Goal: Task Accomplishment & Management: Complete application form

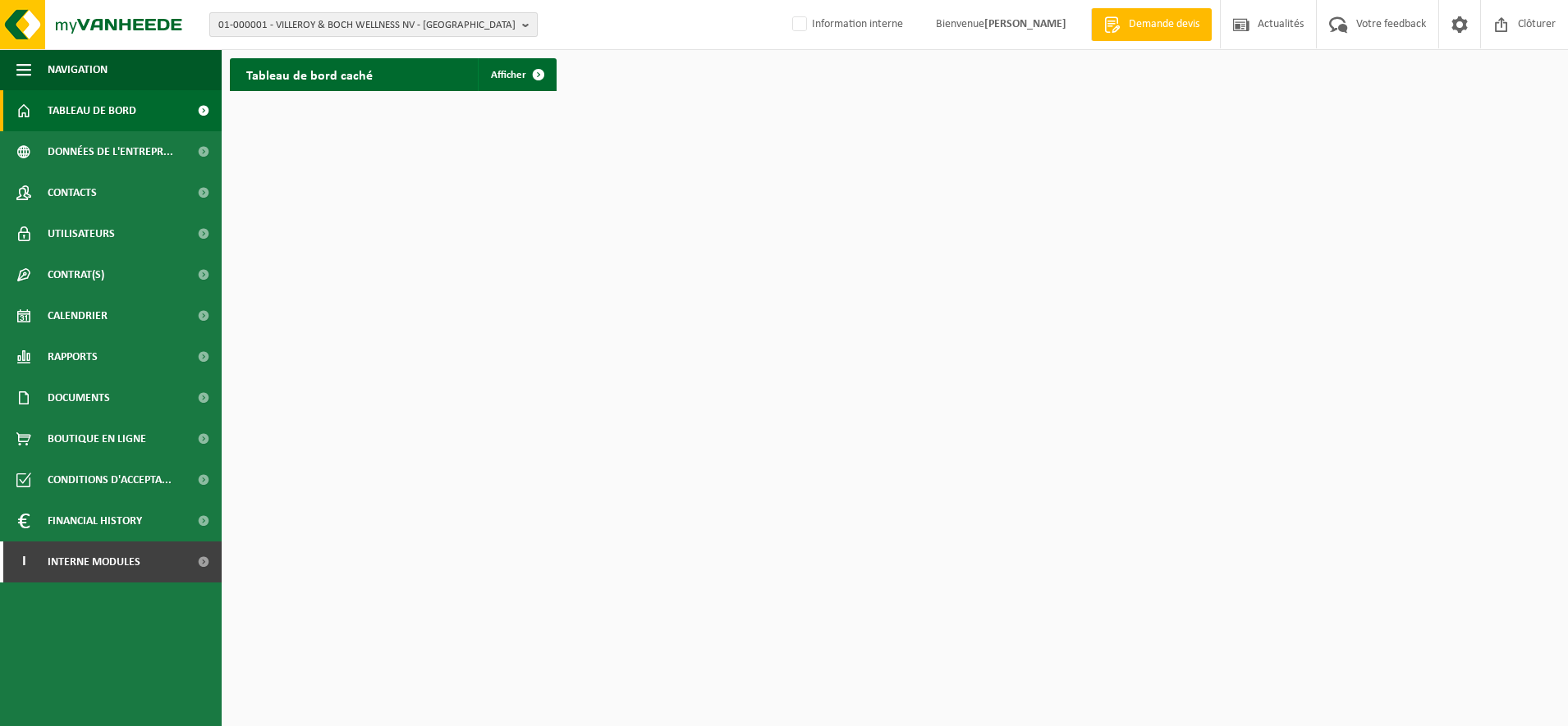
click at [307, 29] on span "01-000001 - VILLEROY & BOCH WELLNESS NV - ROESELARE" at bounding box center [367, 25] width 297 height 25
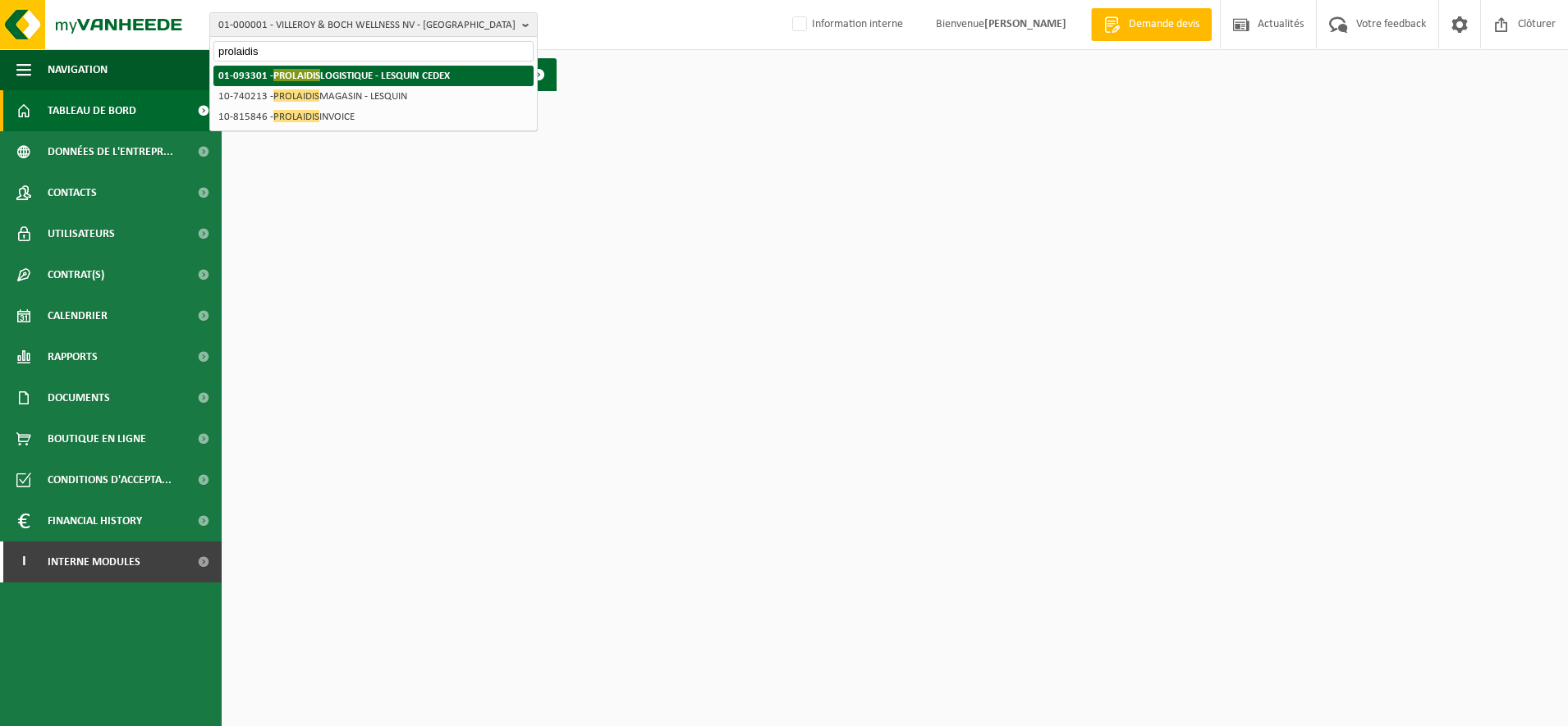
type input "prolaidis"
click at [293, 71] on span "PROLAIDIS" at bounding box center [297, 75] width 47 height 12
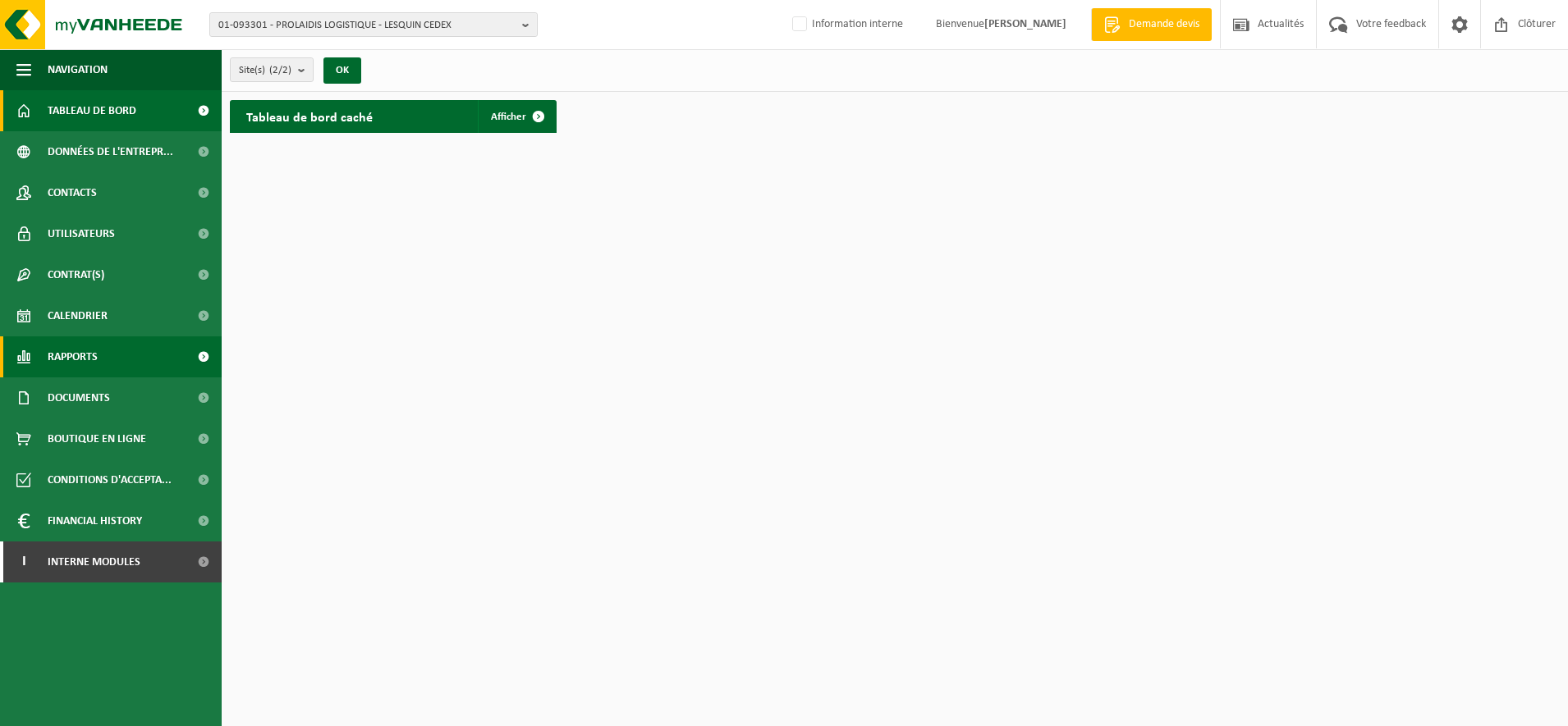
click at [90, 361] on span "Rapports" at bounding box center [72, 357] width 50 height 41
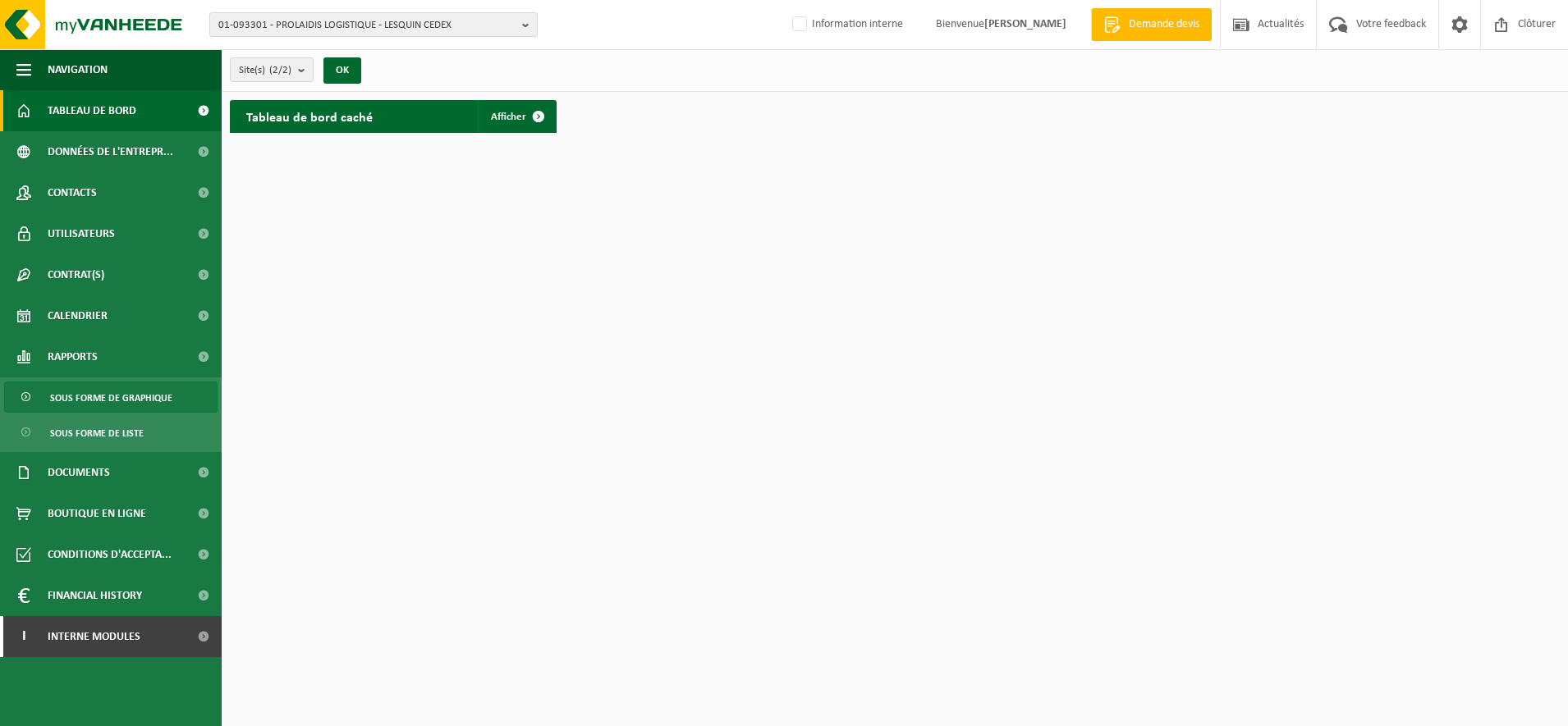
click at [102, 398] on span "Sous forme de graphique" at bounding box center [111, 398] width 122 height 31
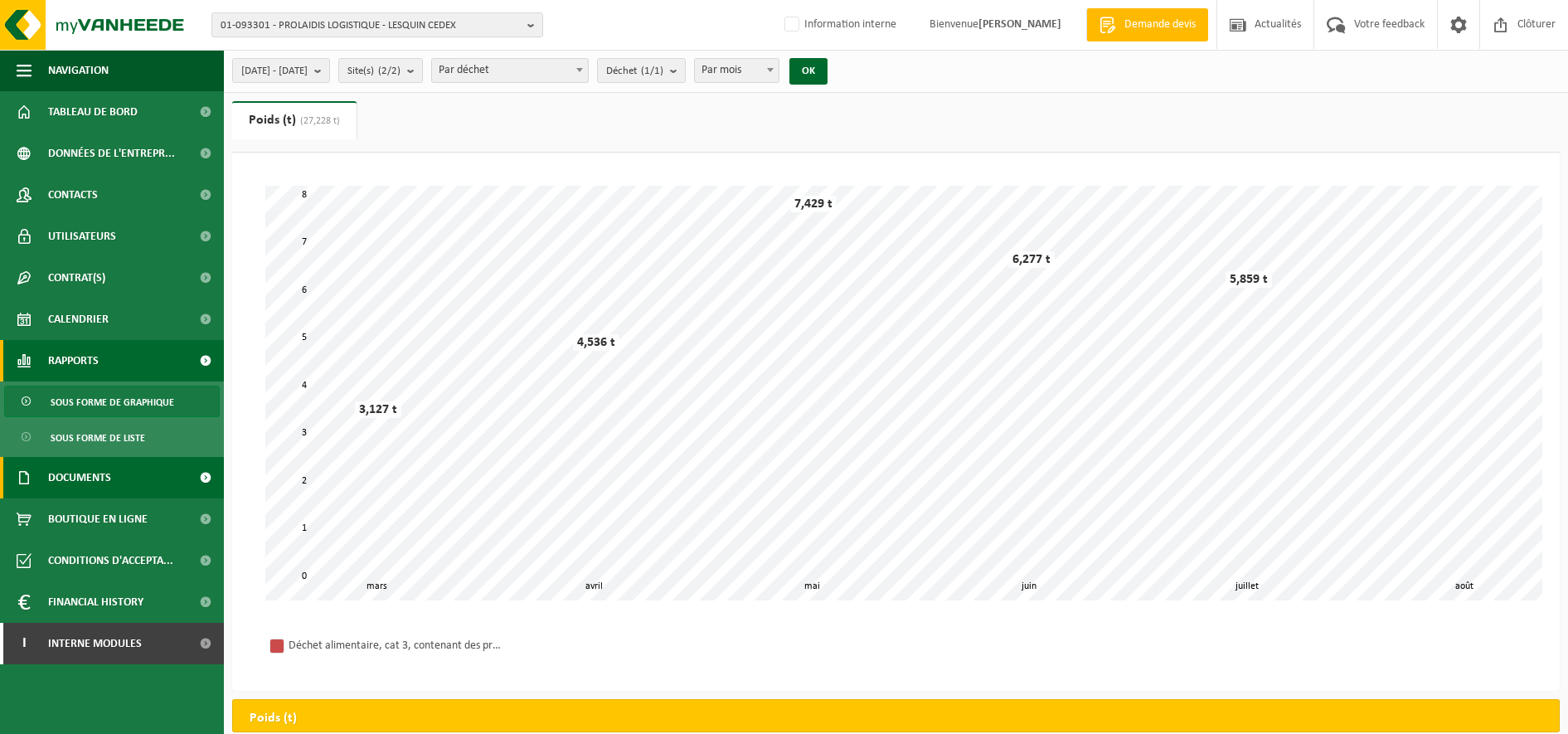
click at [110, 478] on span "Documents" at bounding box center [80, 477] width 63 height 42
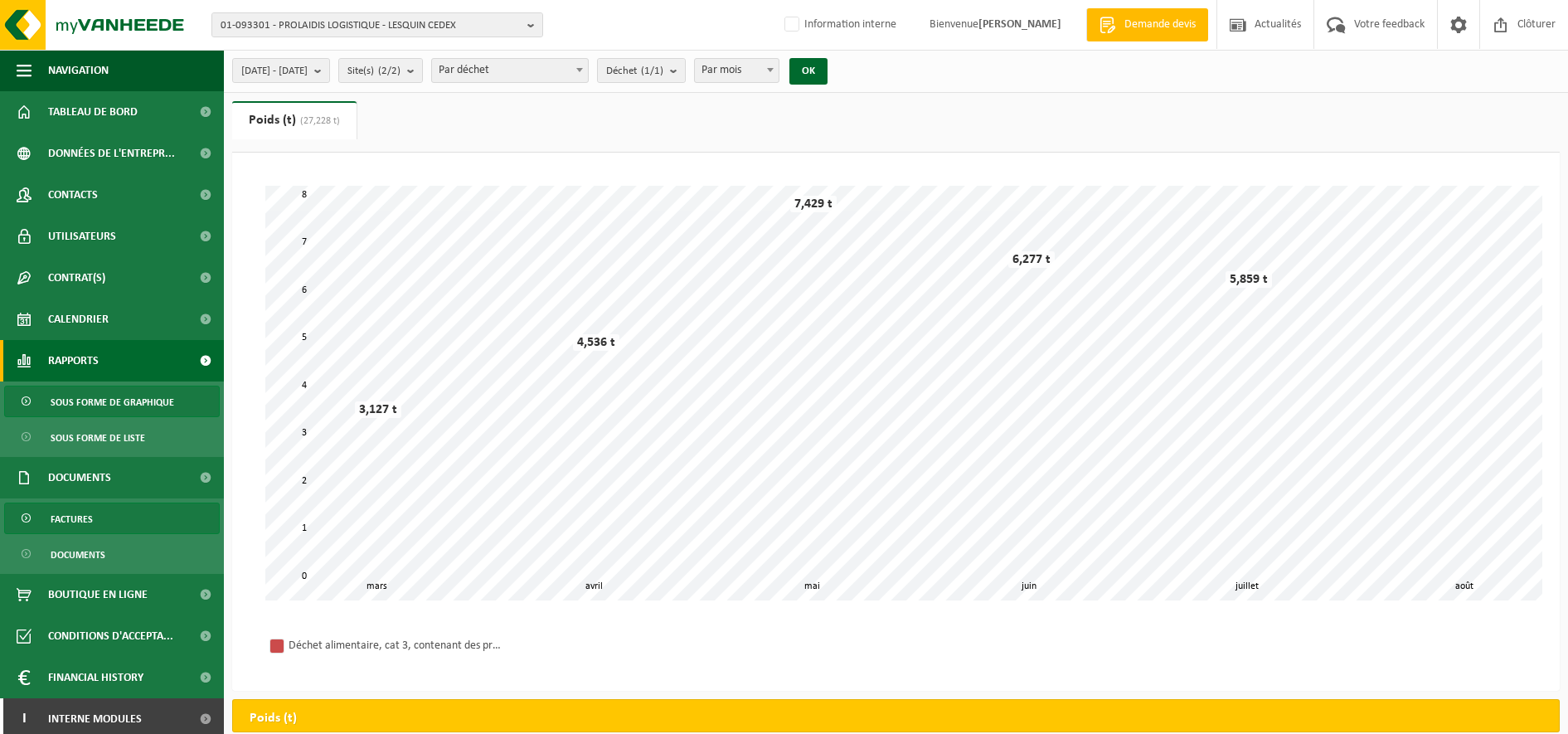
click at [99, 519] on link "Factures" at bounding box center [112, 518] width 216 height 32
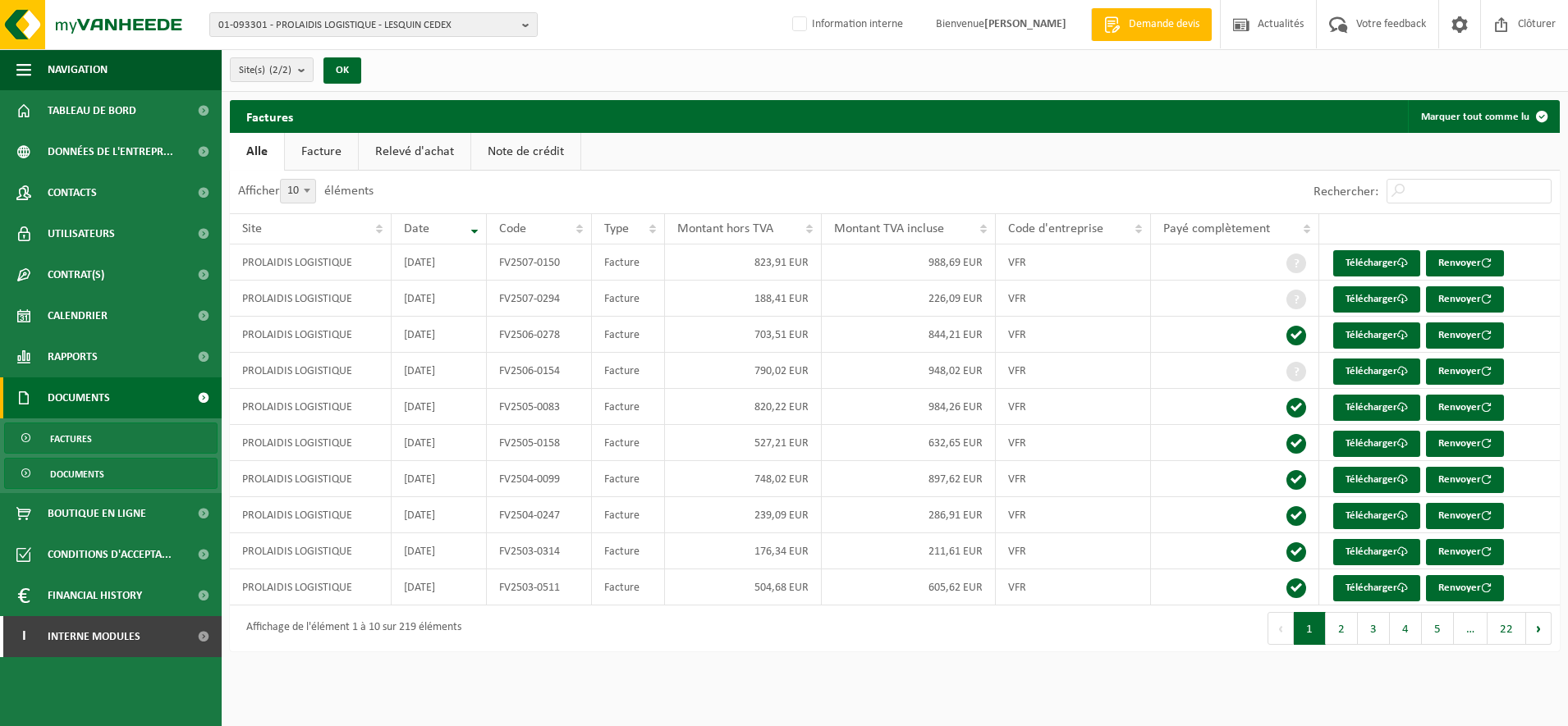
click at [92, 480] on span "Documents" at bounding box center [77, 474] width 54 height 31
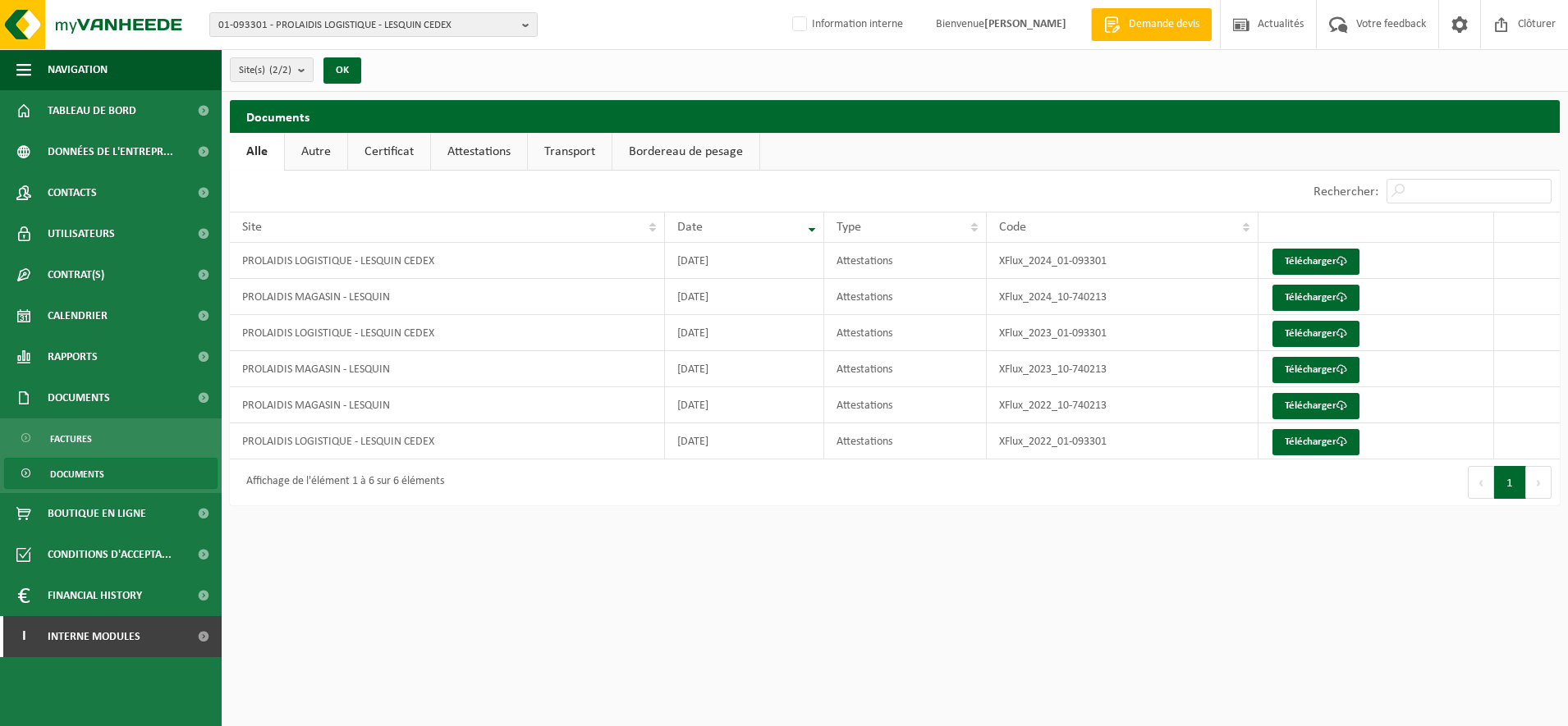
click at [338, 151] on link "Autre" at bounding box center [316, 152] width 62 height 38
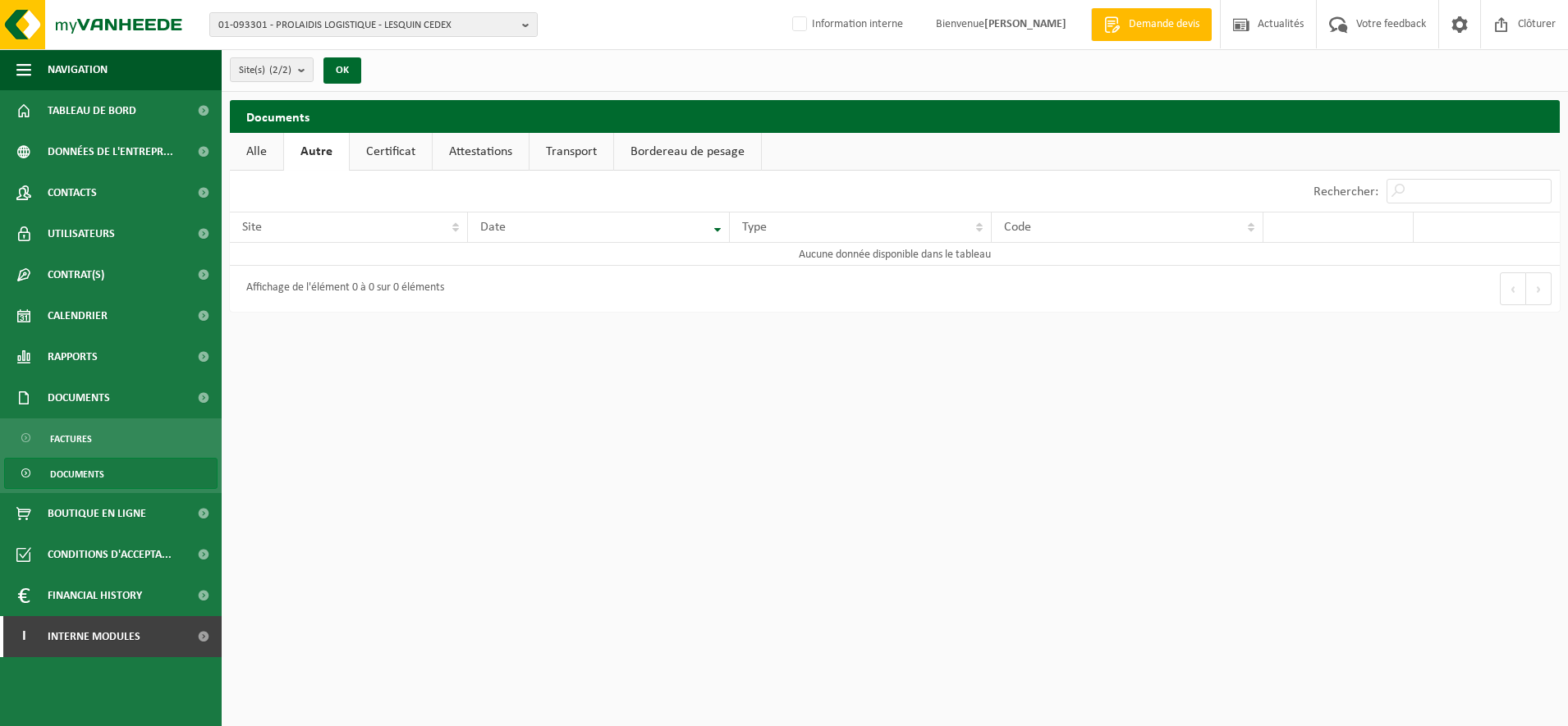
click at [385, 154] on link "Certificat" at bounding box center [391, 152] width 82 height 38
click at [484, 157] on link "Attestations" at bounding box center [478, 152] width 96 height 38
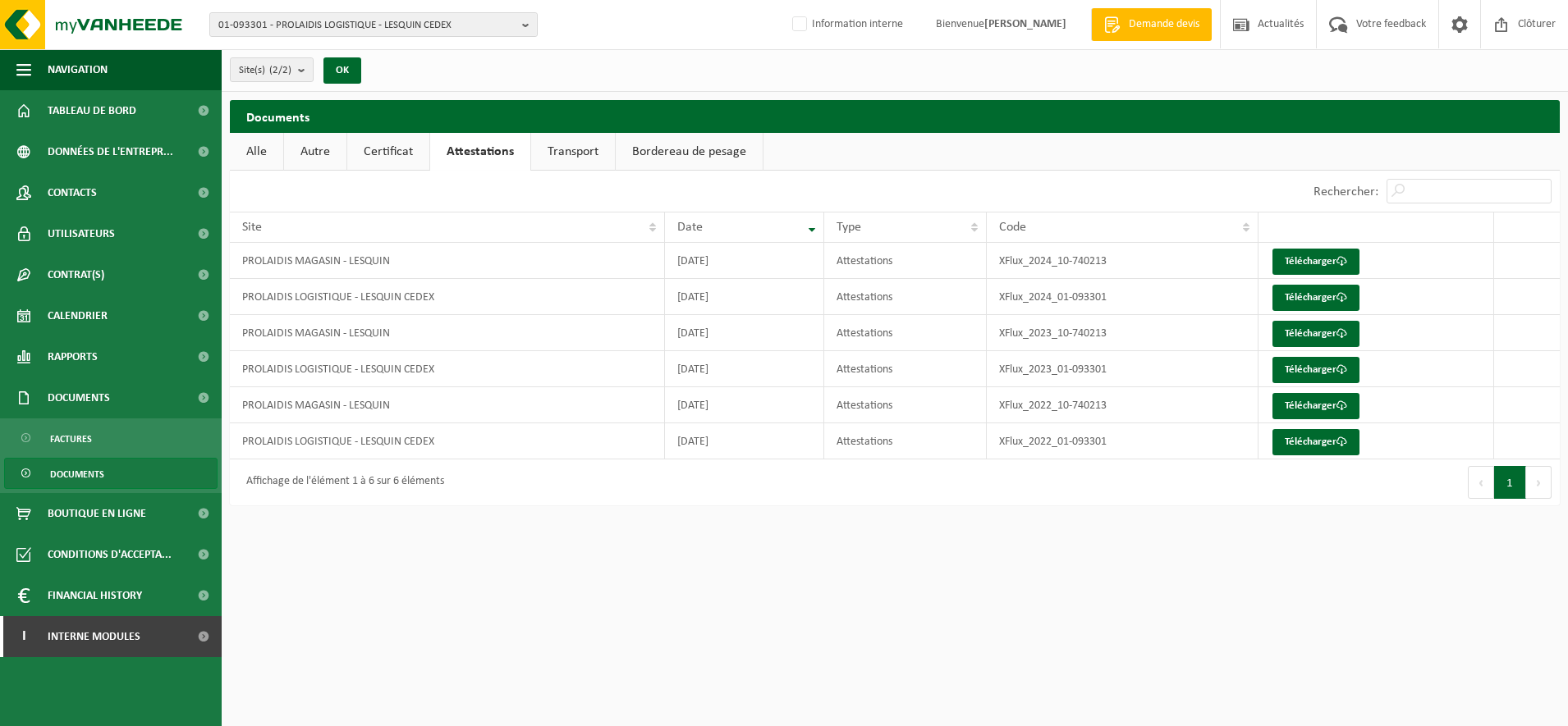
click at [537, 150] on link "Transport" at bounding box center [573, 152] width 84 height 38
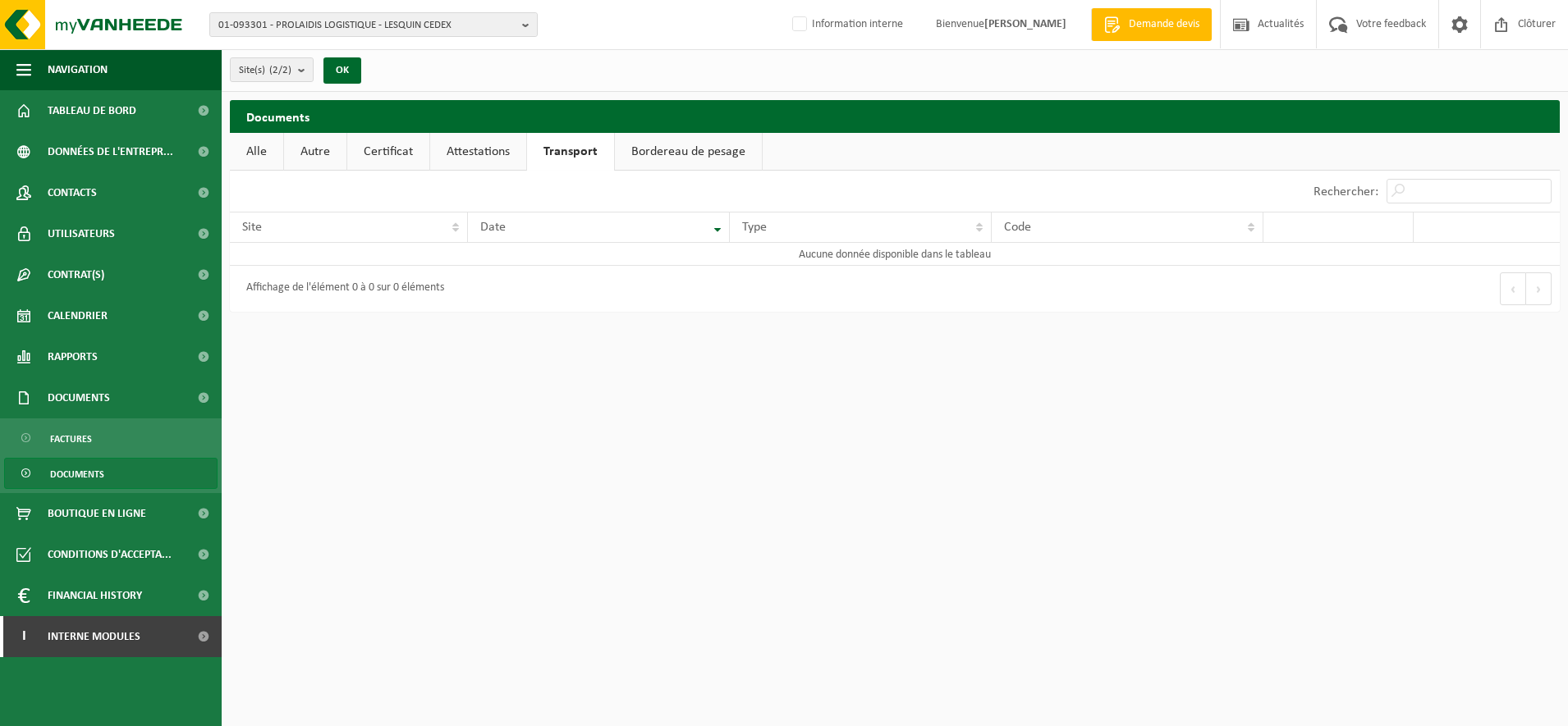
click at [700, 146] on link "Bordereau de pesage" at bounding box center [688, 152] width 147 height 38
click at [242, 155] on link "Alle" at bounding box center [256, 152] width 53 height 38
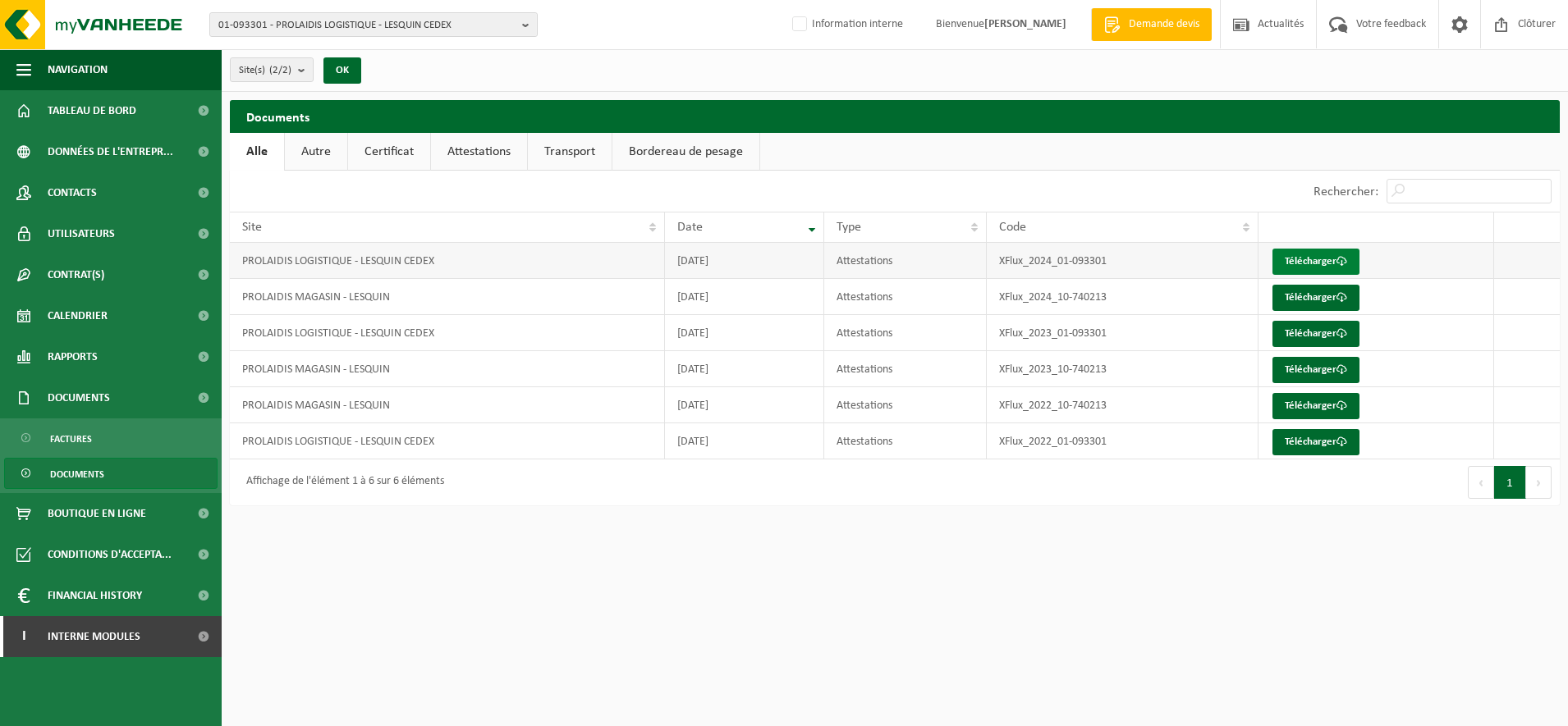
click at [1303, 255] on link "Télécharger" at bounding box center [1316, 262] width 87 height 26
click at [1297, 253] on link "Télécharger" at bounding box center [1316, 262] width 87 height 26
click at [95, 269] on span "Contrat(s)" at bounding box center [76, 275] width 57 height 41
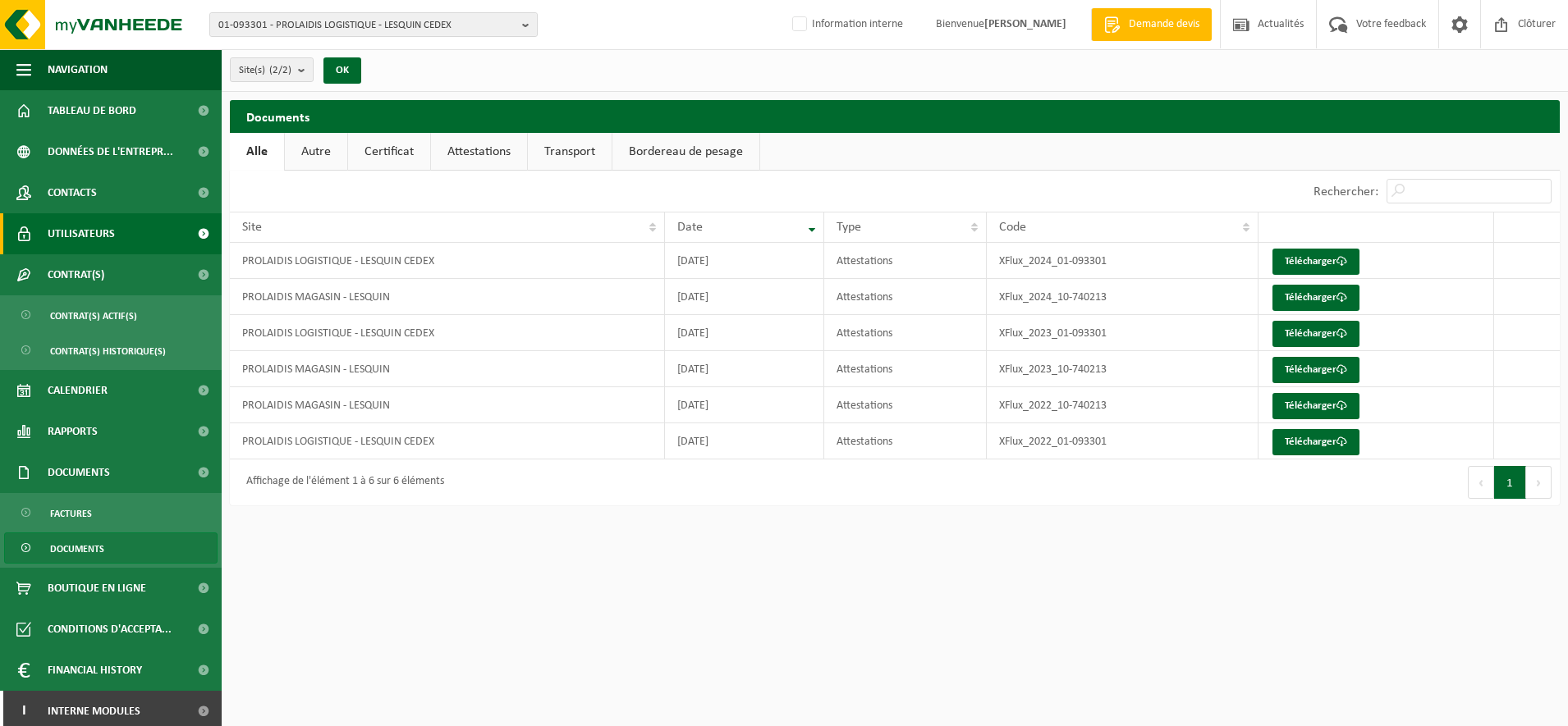
click at [97, 222] on span "Utilisateurs" at bounding box center [81, 234] width 67 height 41
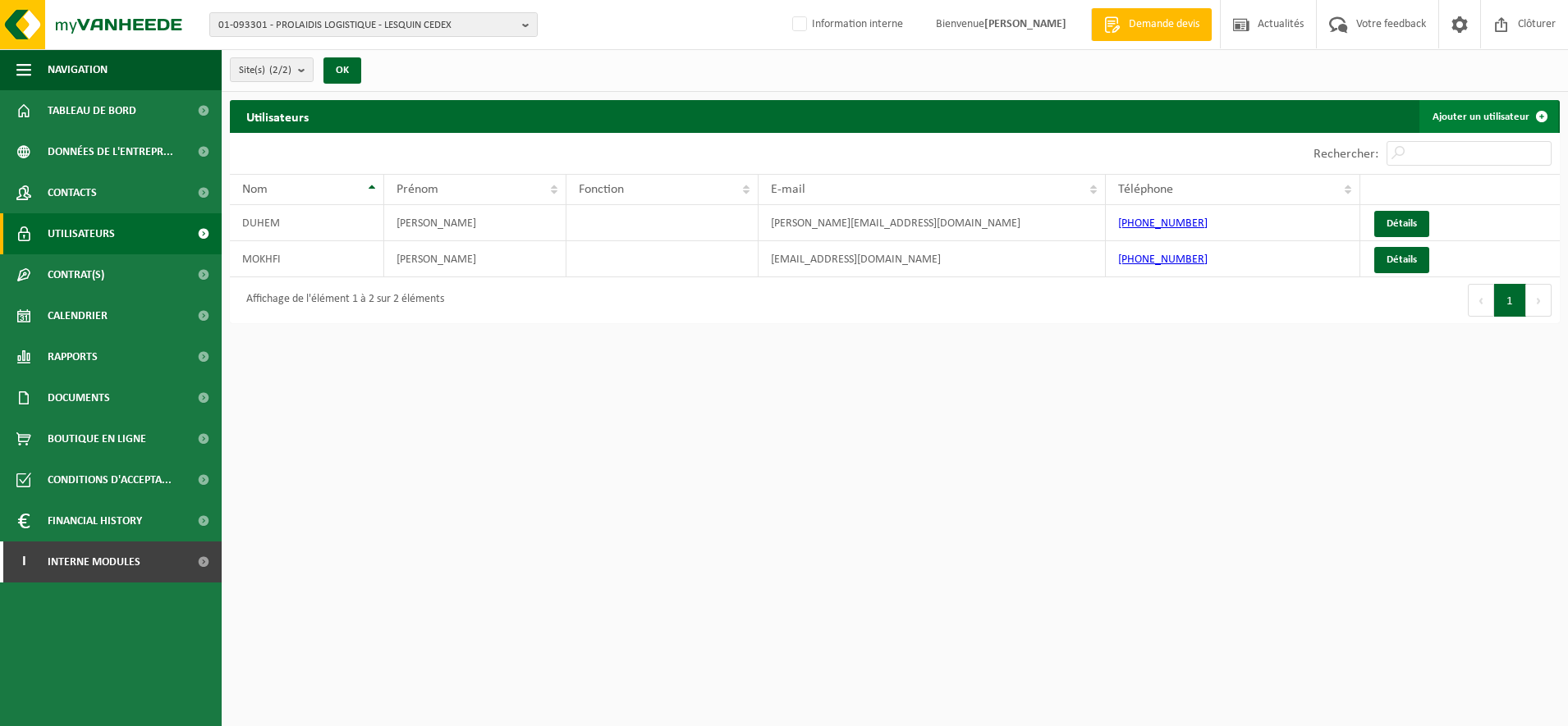
click at [1486, 109] on link "Ajouter un utilisateur" at bounding box center [1488, 117] width 139 height 33
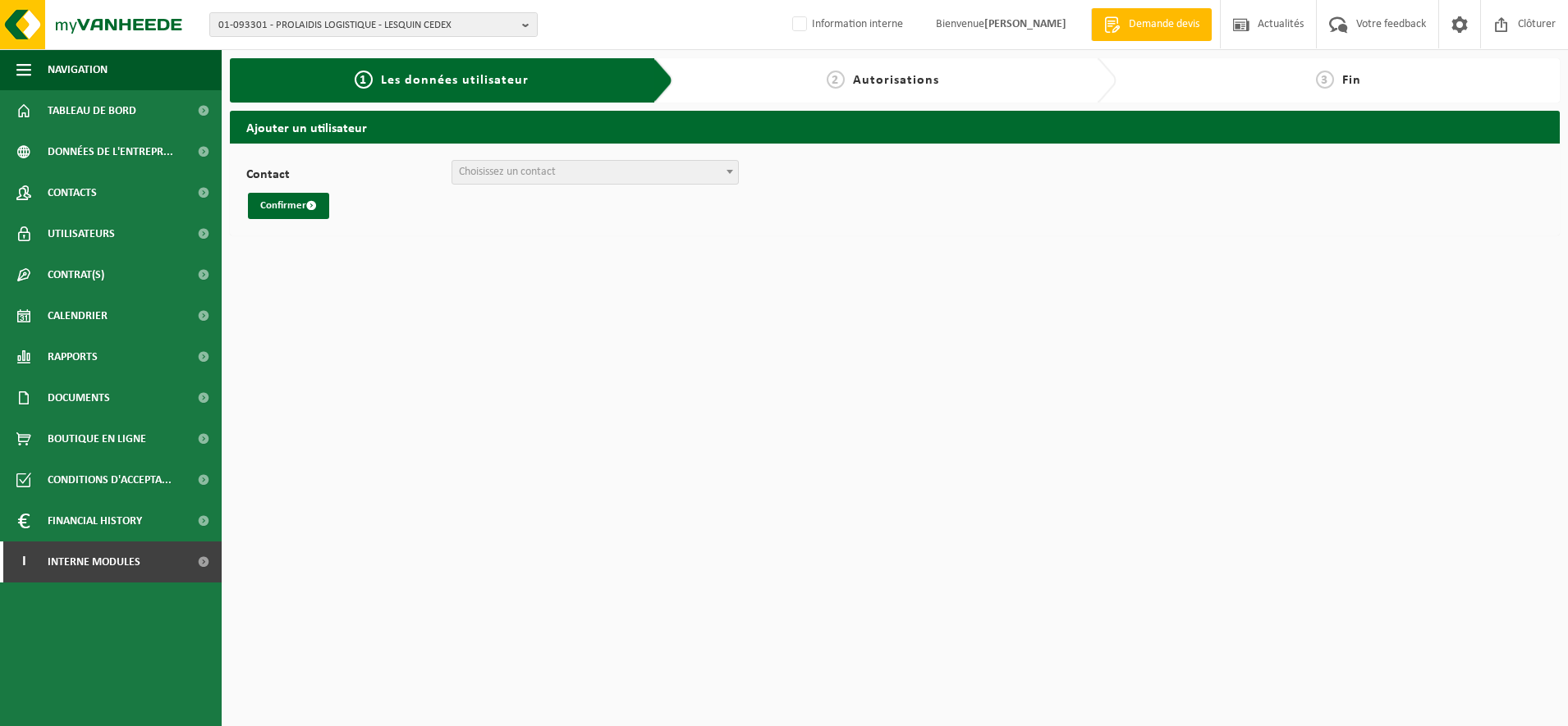
click at [729, 171] on b at bounding box center [730, 172] width 7 height 4
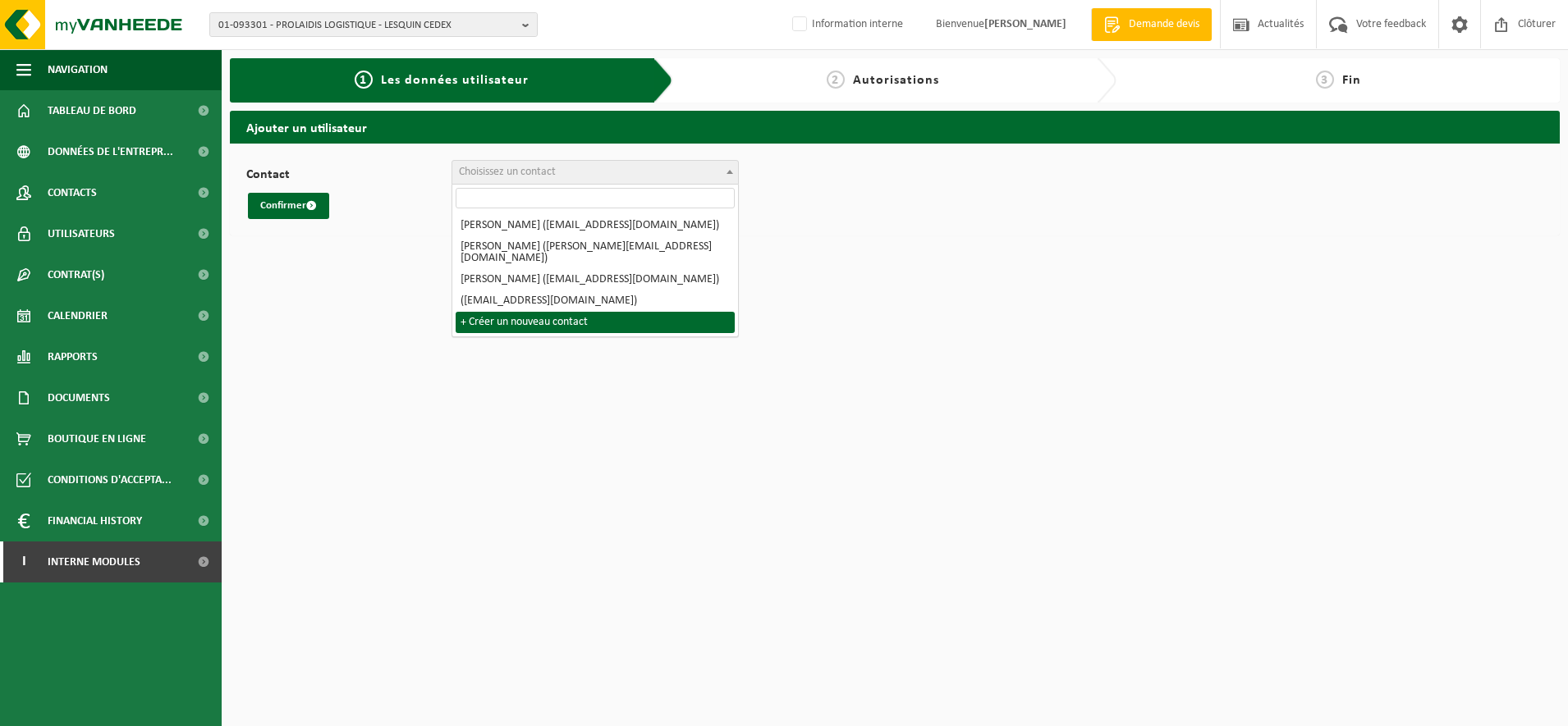
select select "0"
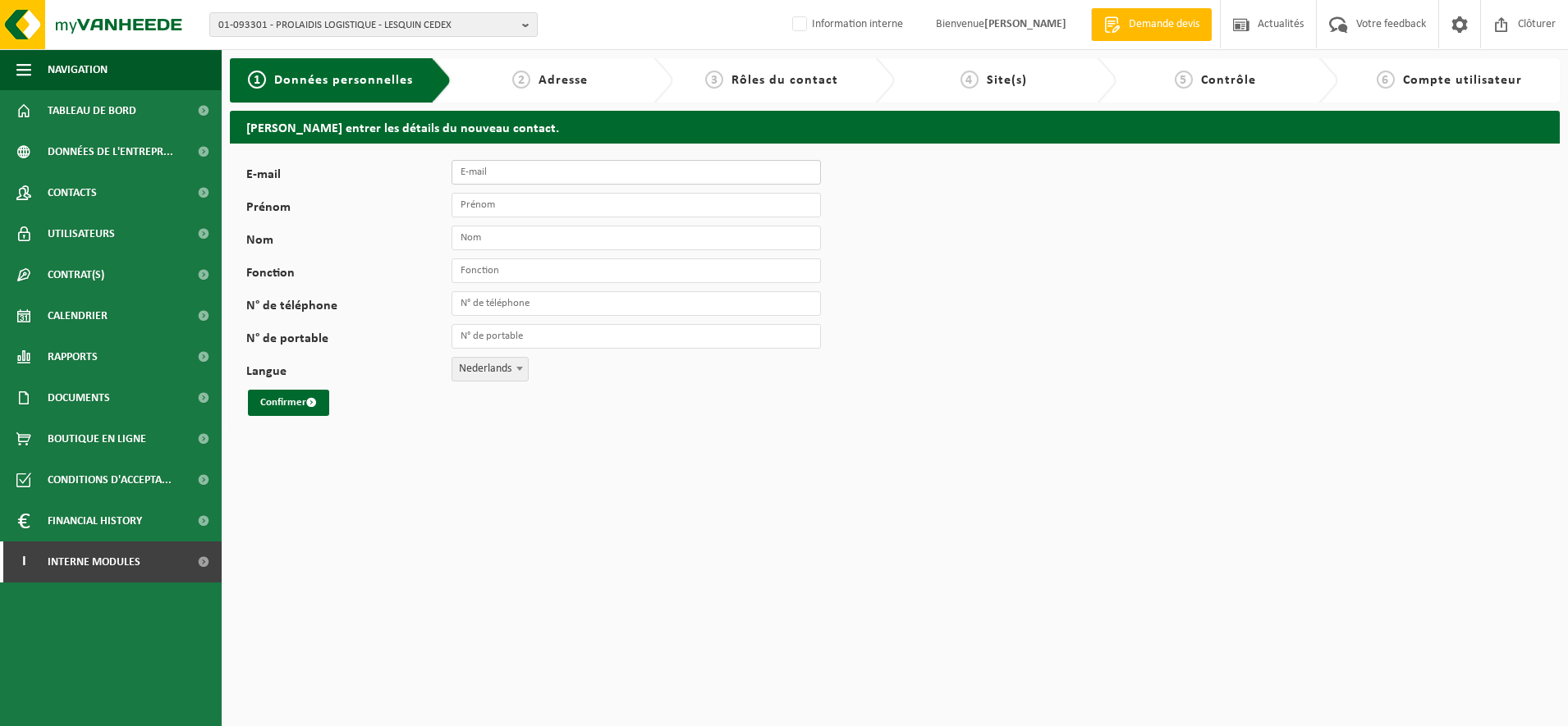
click at [558, 176] on input "E-mail" at bounding box center [636, 172] width 370 height 25
click at [552, 177] on input "E-mail" at bounding box center [636, 172] width 370 height 25
paste input "[EMAIL_ADDRESS][DOMAIN_NAME]"
type input "[EMAIL_ADDRESS][DOMAIN_NAME]"
click at [547, 201] on input "Prénom" at bounding box center [636, 205] width 370 height 25
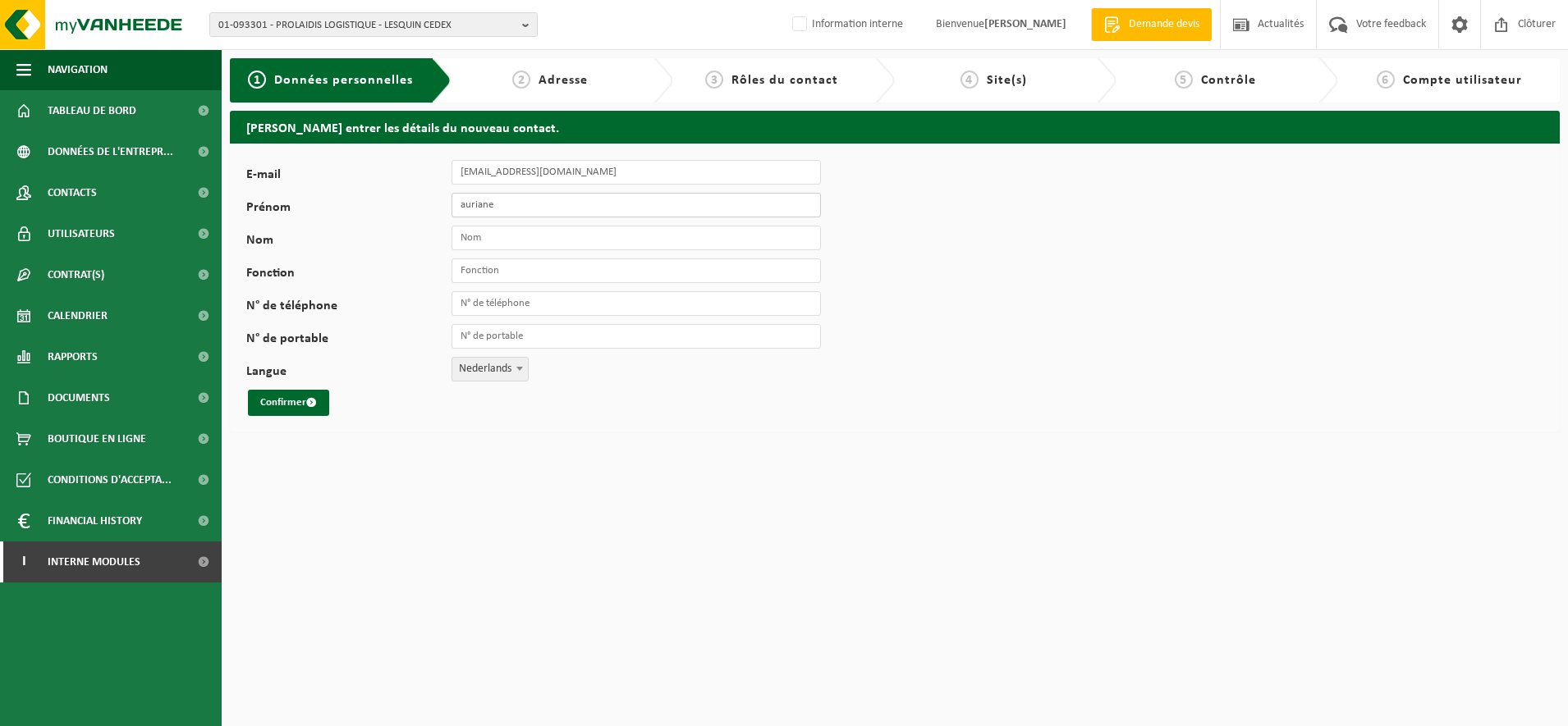
drag, startPoint x: 510, startPoint y: 203, endPoint x: 237, endPoint y: 156, distance: 277.0
click at [237, 156] on div "E-mail auriane.detemmerman@prolaidis.fr Prénom auriane Nom Fonction N° de télép…" at bounding box center [895, 288] width 1330 height 289
type input "AURIANE"
click at [523, 239] on input "Nom" at bounding box center [636, 238] width 370 height 25
type input "DE TEMMERMAN"
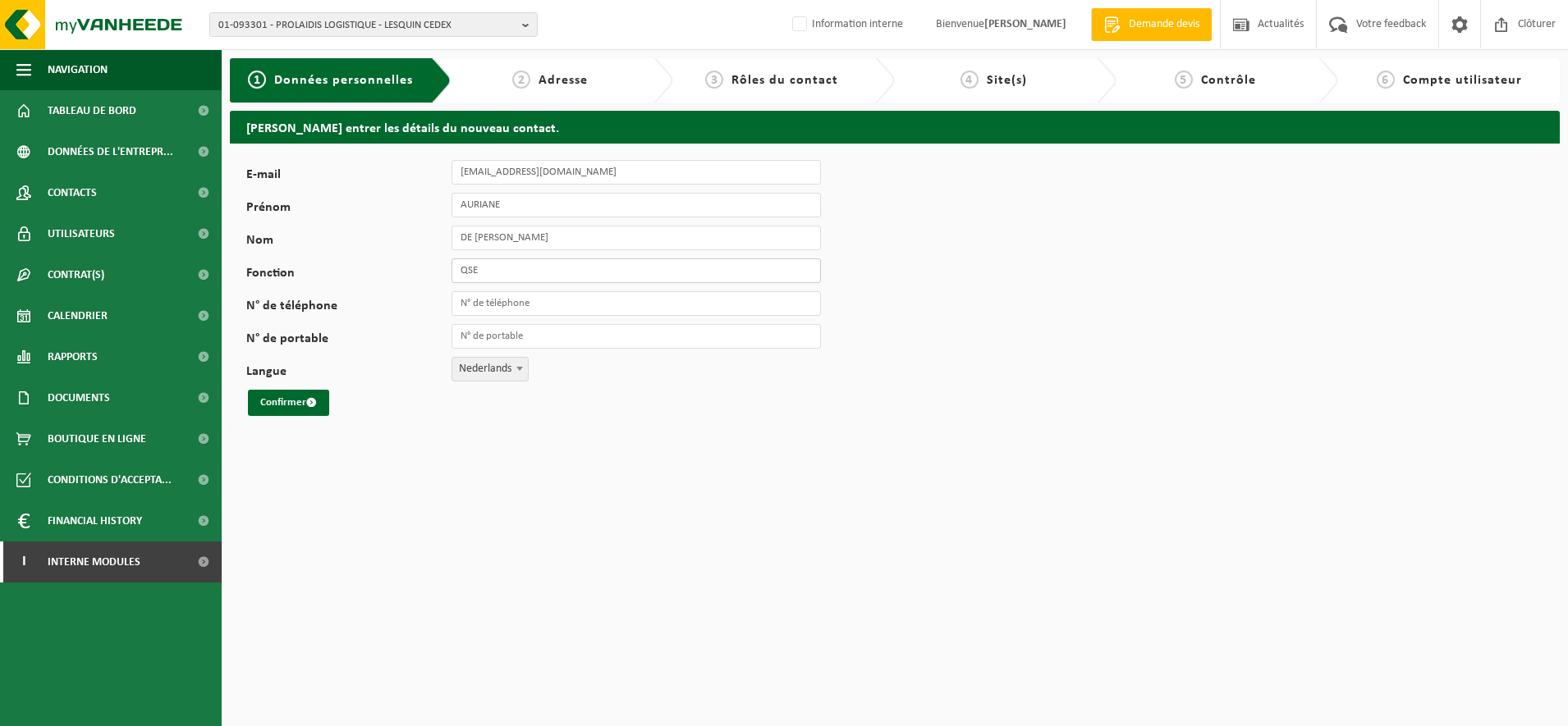
type input "QSE"
click at [509, 375] on span "Nederlands" at bounding box center [490, 370] width 76 height 23
select select "1"
click at [270, 403] on button "Confirmer" at bounding box center [288, 403] width 81 height 26
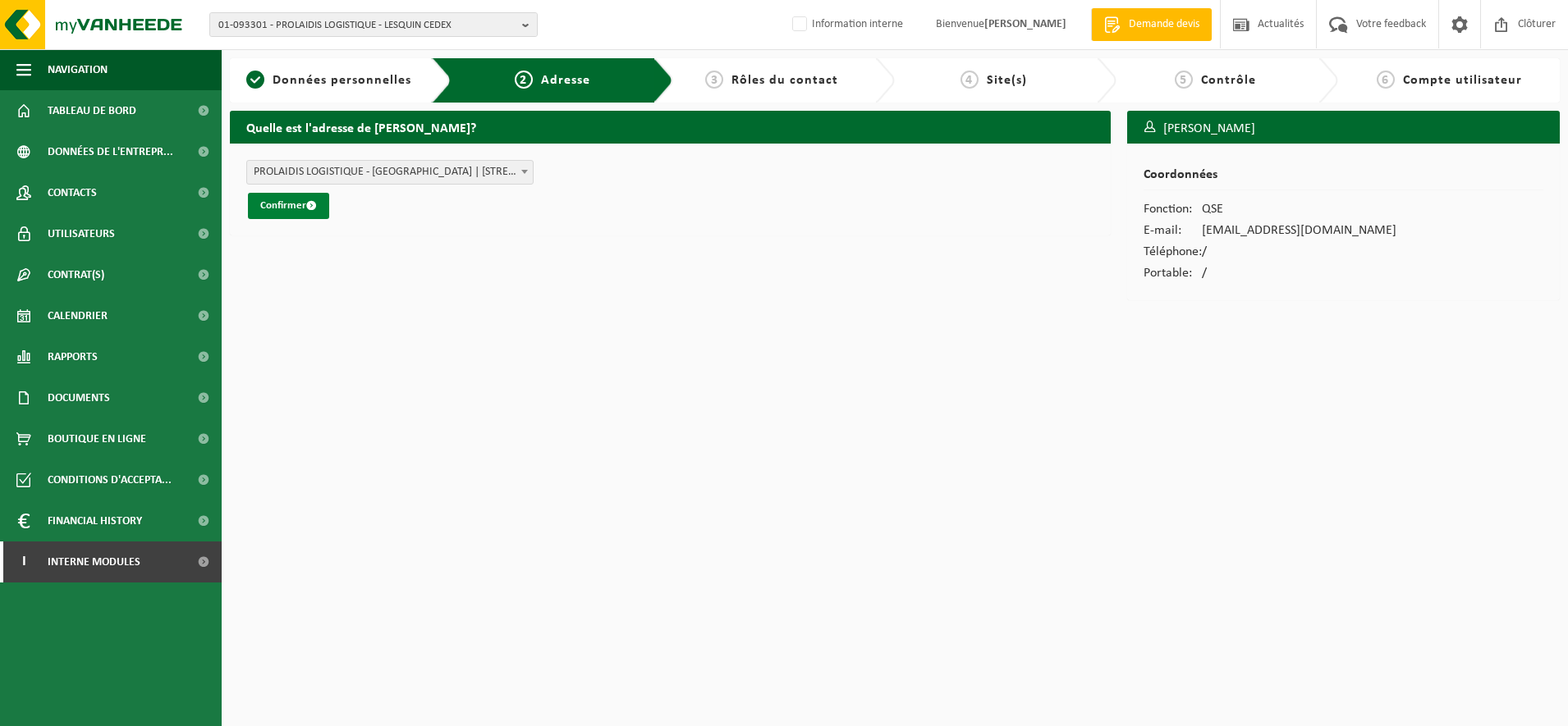
click at [302, 207] on button "Confirmer" at bounding box center [288, 206] width 81 height 26
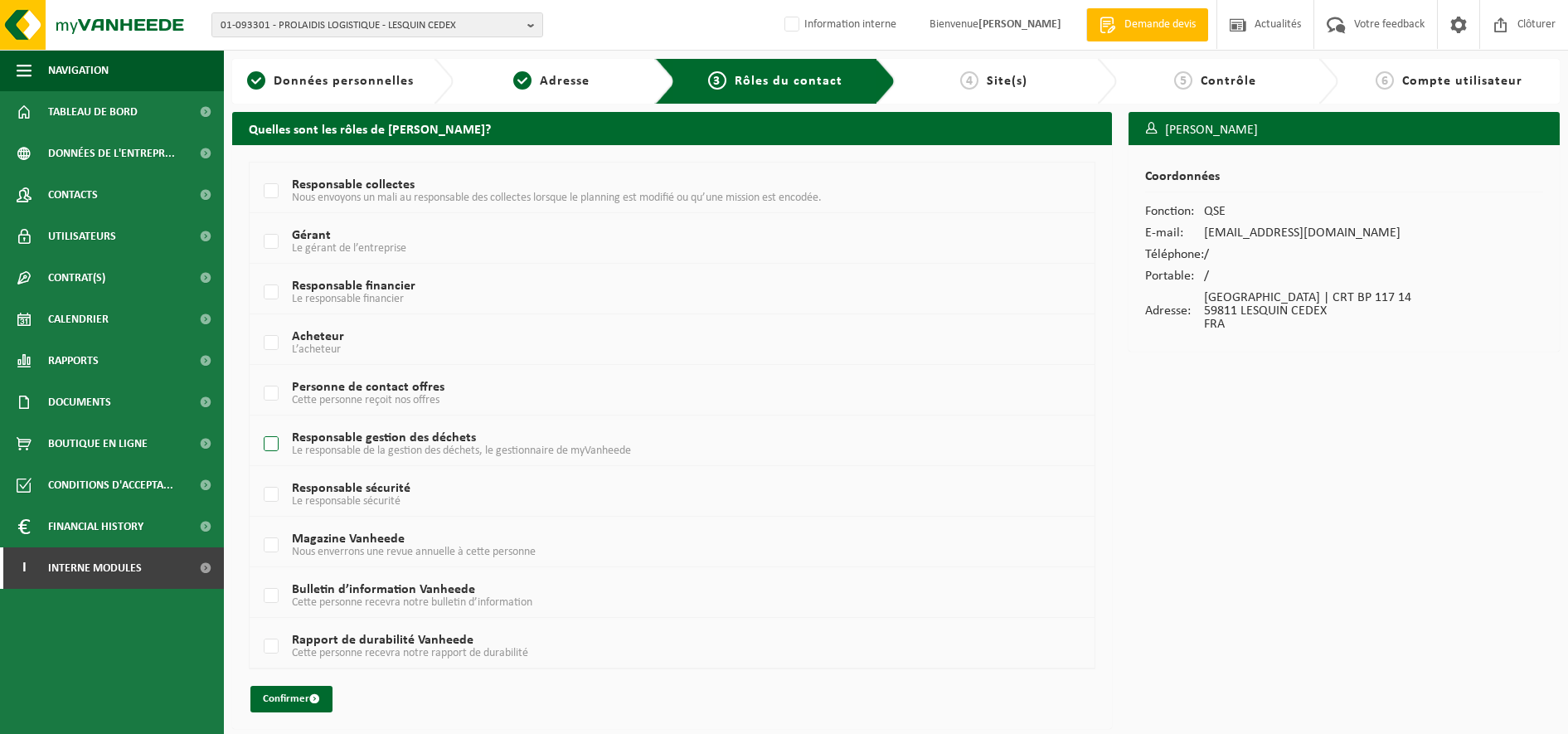
click at [276, 434] on label "Responsable gestion des déchets Le responsable de la gestion des déchets, le ge…" at bounding box center [637, 444] width 753 height 25
click at [258, 423] on input "Responsable gestion des déchets Le responsable de la gestion des déchets, le ge…" at bounding box center [257, 423] width 1 height 1
checkbox input "true"
click at [265, 693] on button "Confirmer" at bounding box center [291, 699] width 82 height 27
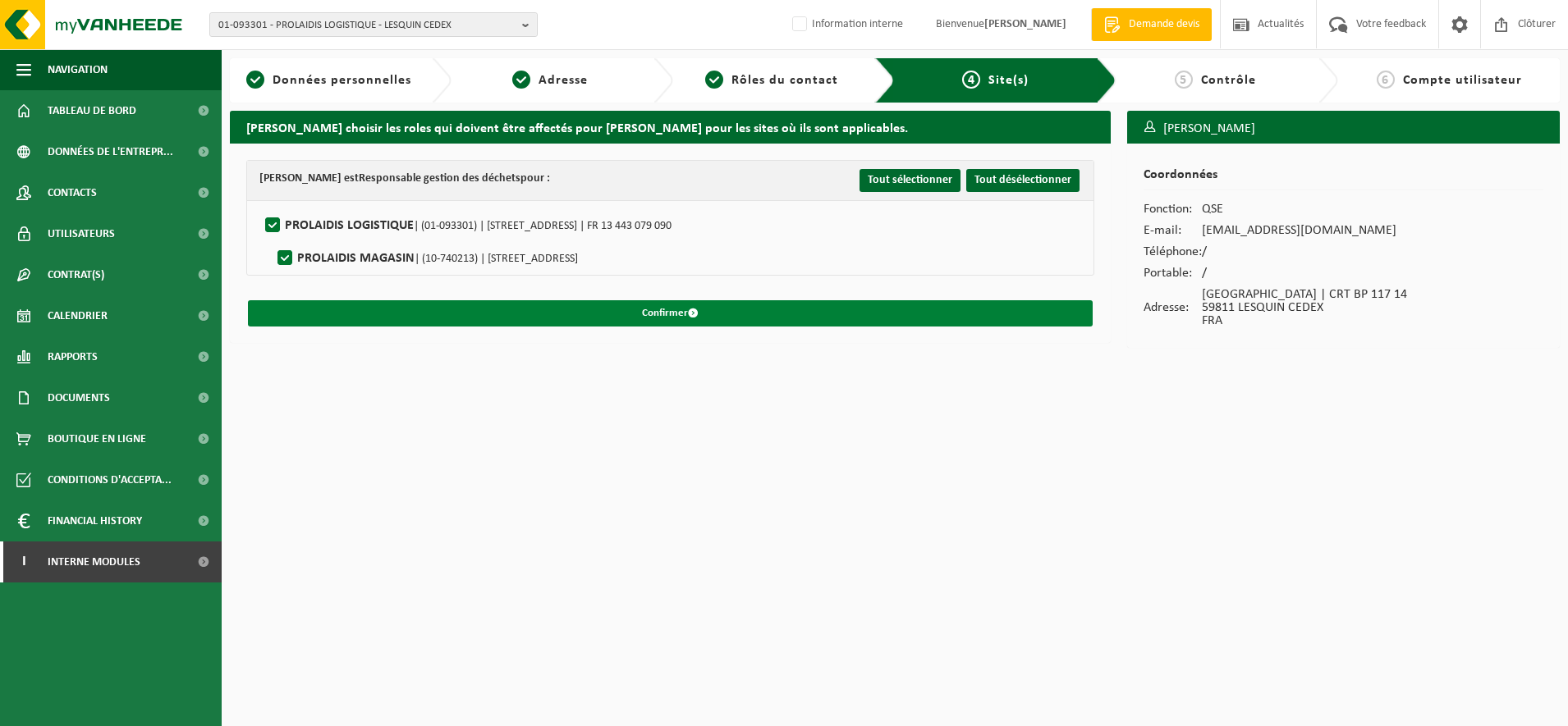
click at [667, 318] on button "Confirmer" at bounding box center [671, 314] width 845 height 26
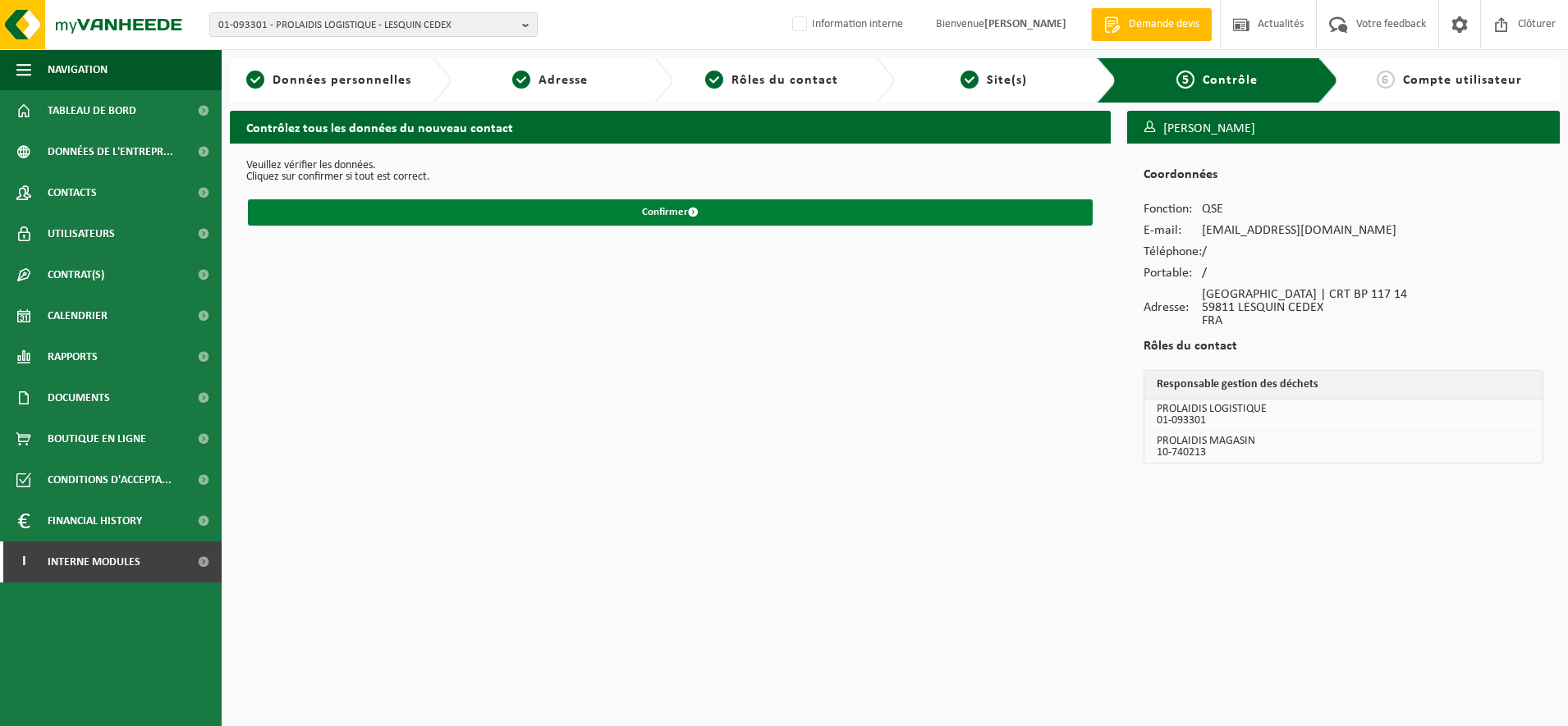
click at [653, 209] on button "Confirmer" at bounding box center [671, 213] width 845 height 26
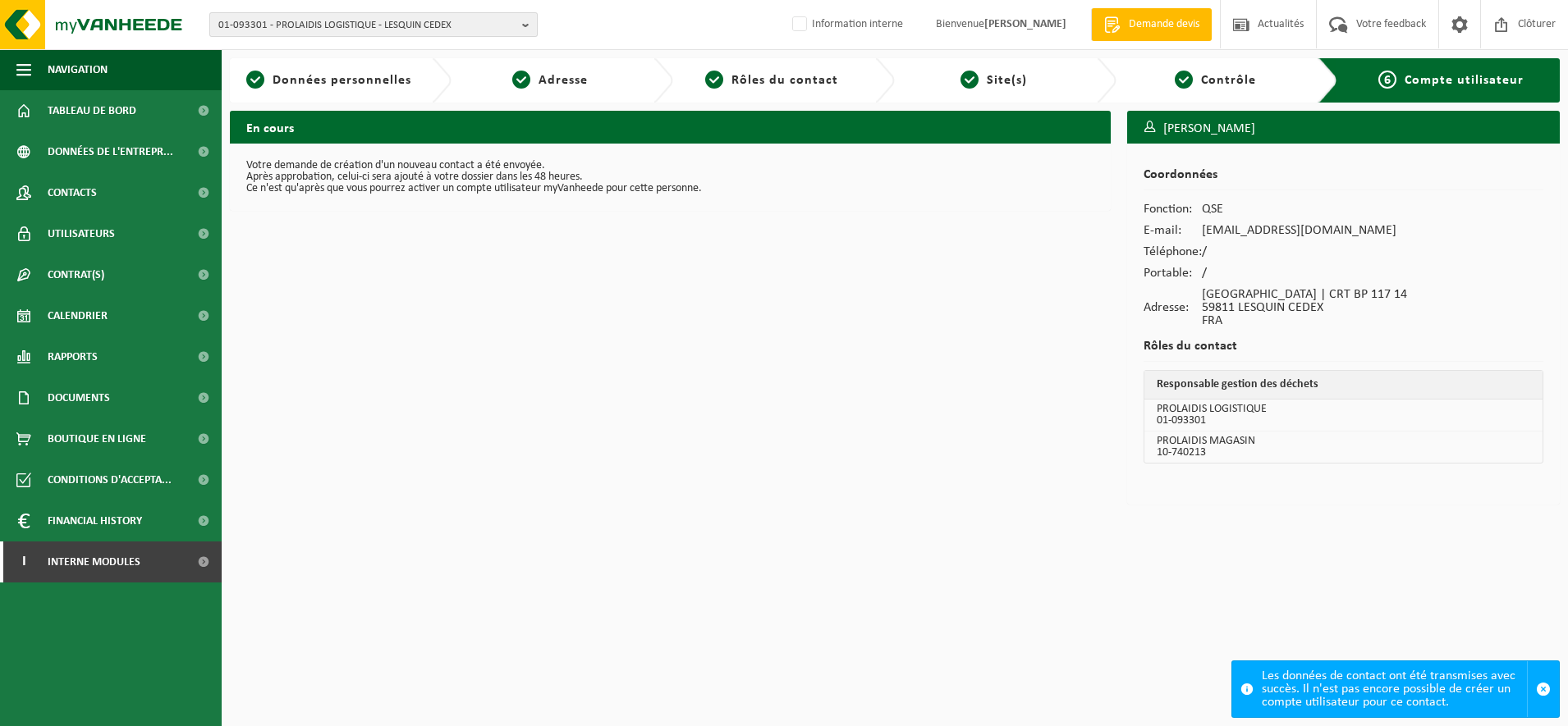
click at [362, 35] on span "01-093301 - PROLAIDIS LOGISTIQUE - LESQUIN CEDEX" at bounding box center [367, 25] width 297 height 25
click at [295, 52] on input "text" at bounding box center [374, 51] width 321 height 21
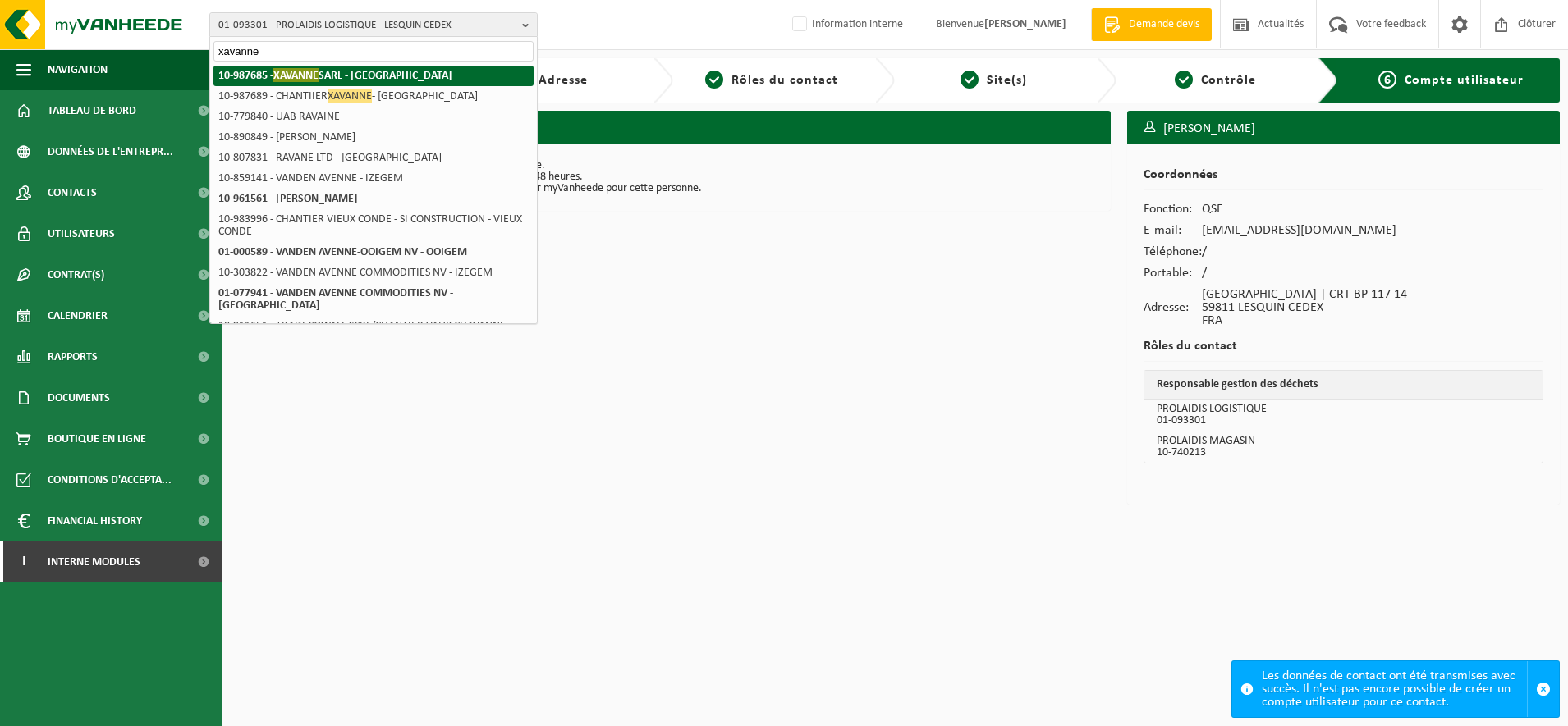
type input "xavanne"
click at [291, 78] on span "XAVANNE" at bounding box center [296, 75] width 45 height 14
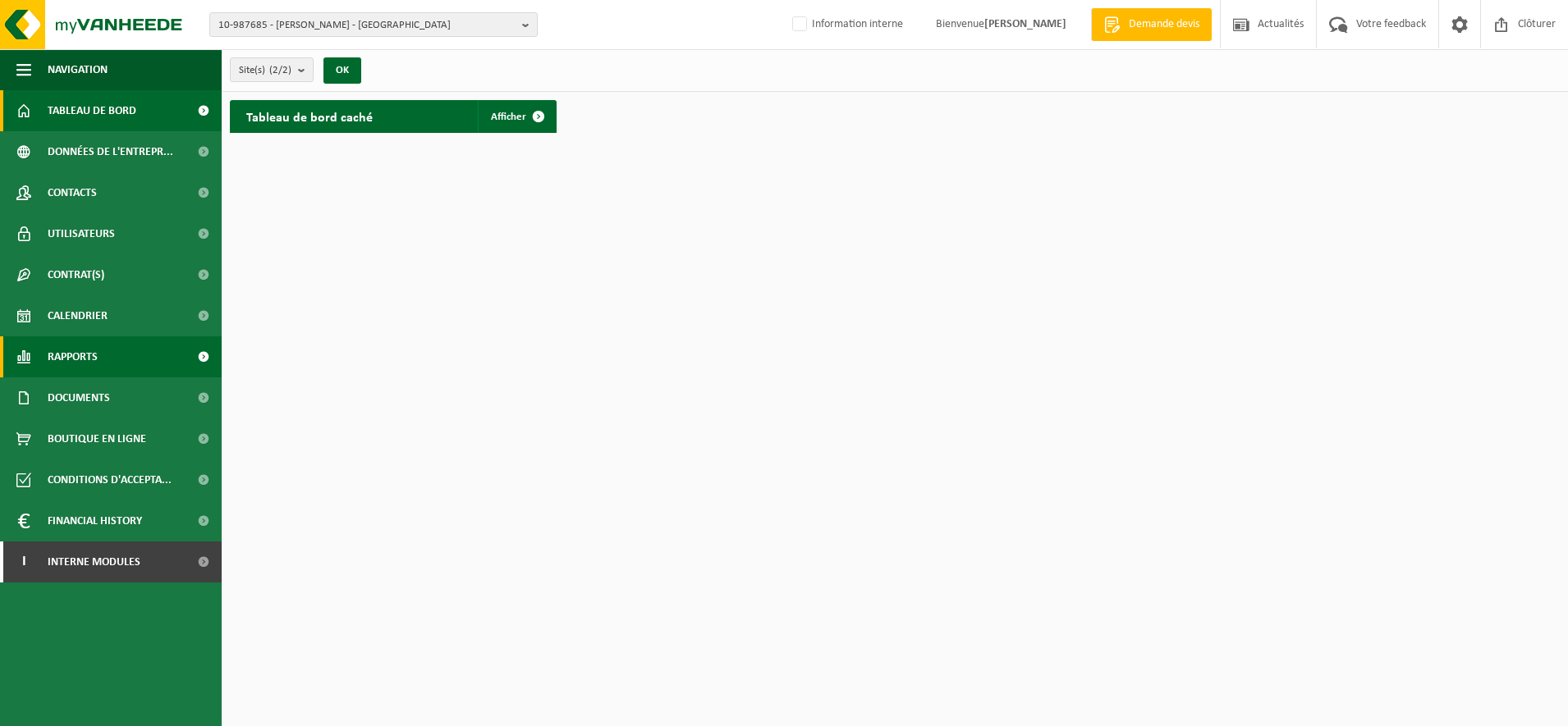
click at [90, 352] on span "Rapports" at bounding box center [72, 357] width 50 height 41
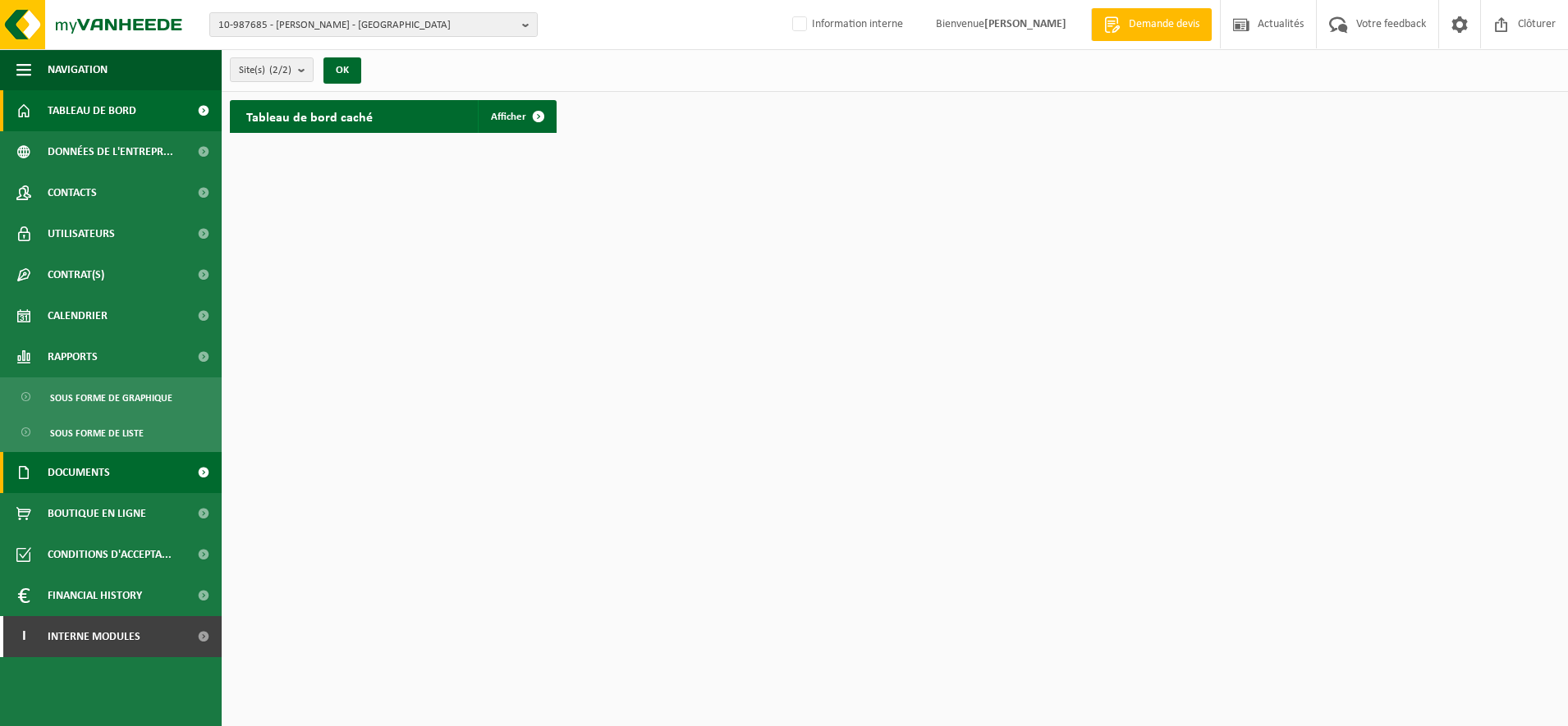
click at [72, 476] on span "Documents" at bounding box center [79, 472] width 62 height 41
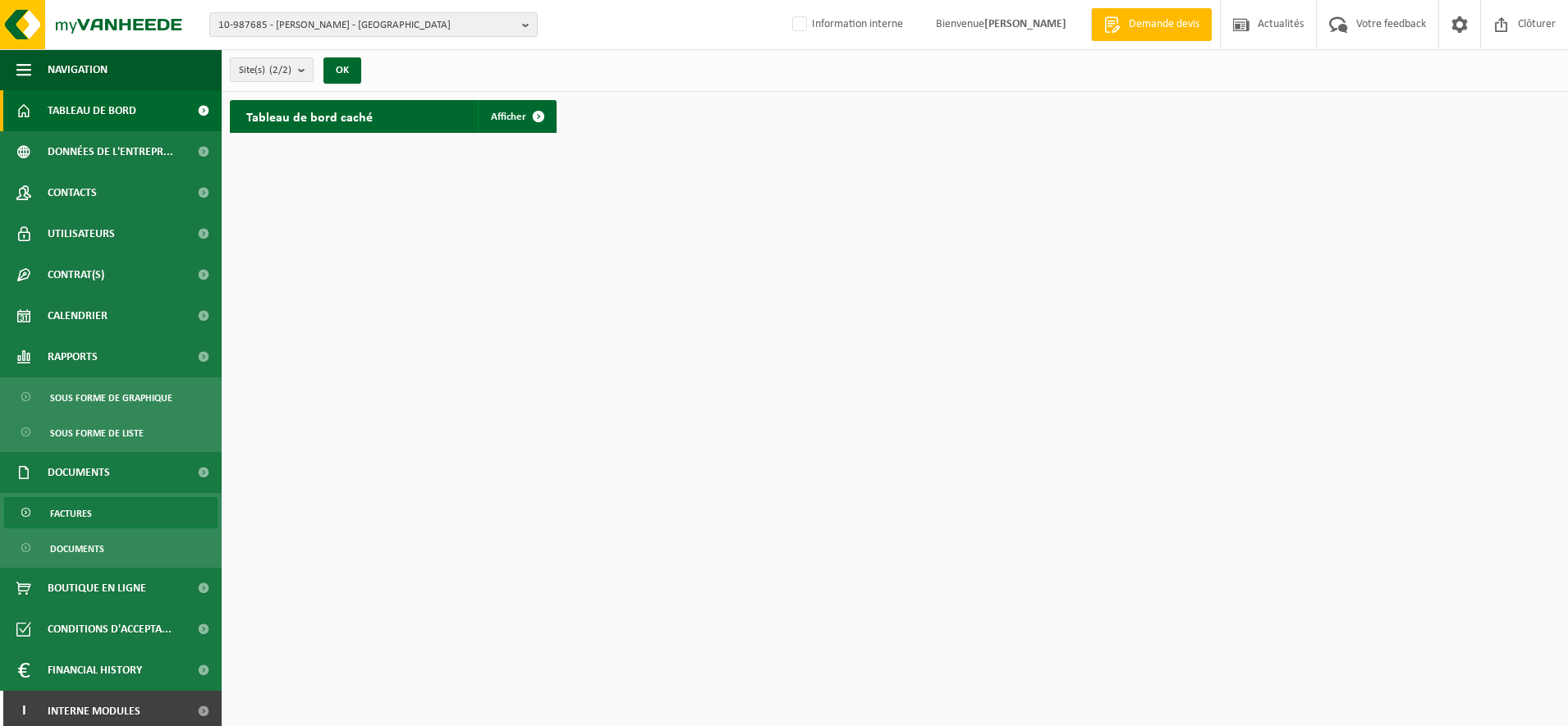
click at [71, 512] on span "Factures" at bounding box center [71, 513] width 42 height 31
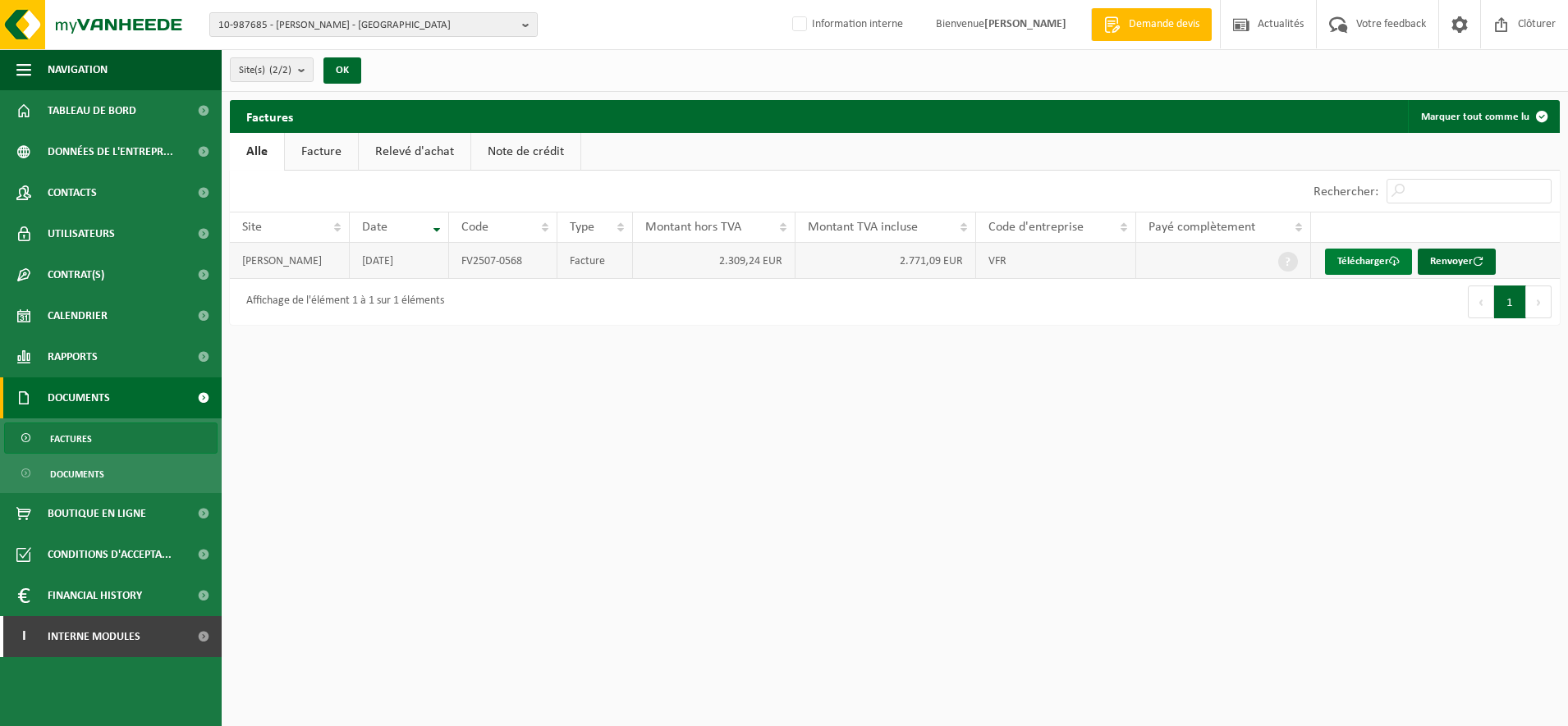
click at [1381, 255] on link "Télécharger" at bounding box center [1368, 262] width 87 height 26
